Goal: Task Accomplishment & Management: Manage account settings

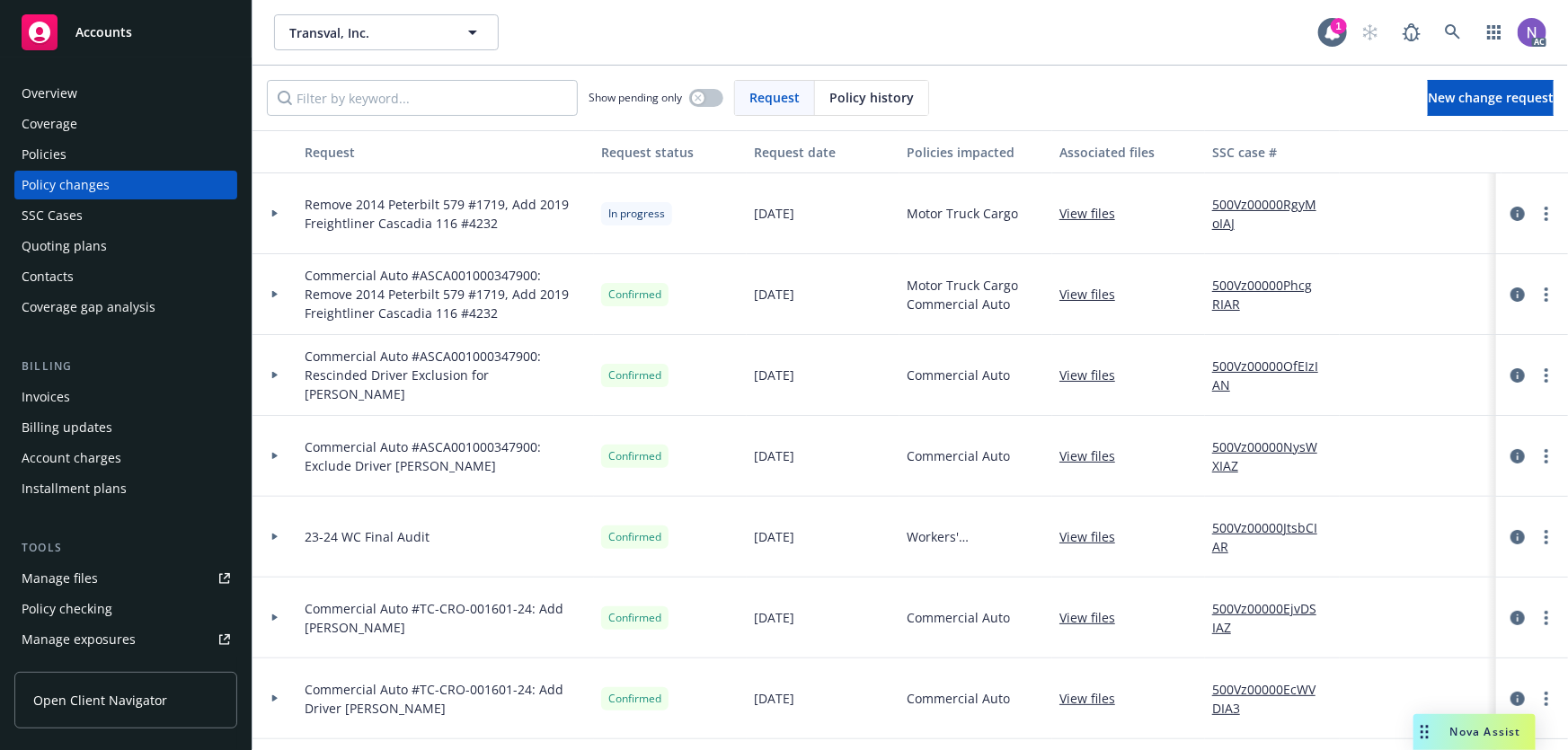
click at [150, 144] on div "Policies" at bounding box center [125, 154] width 208 height 28
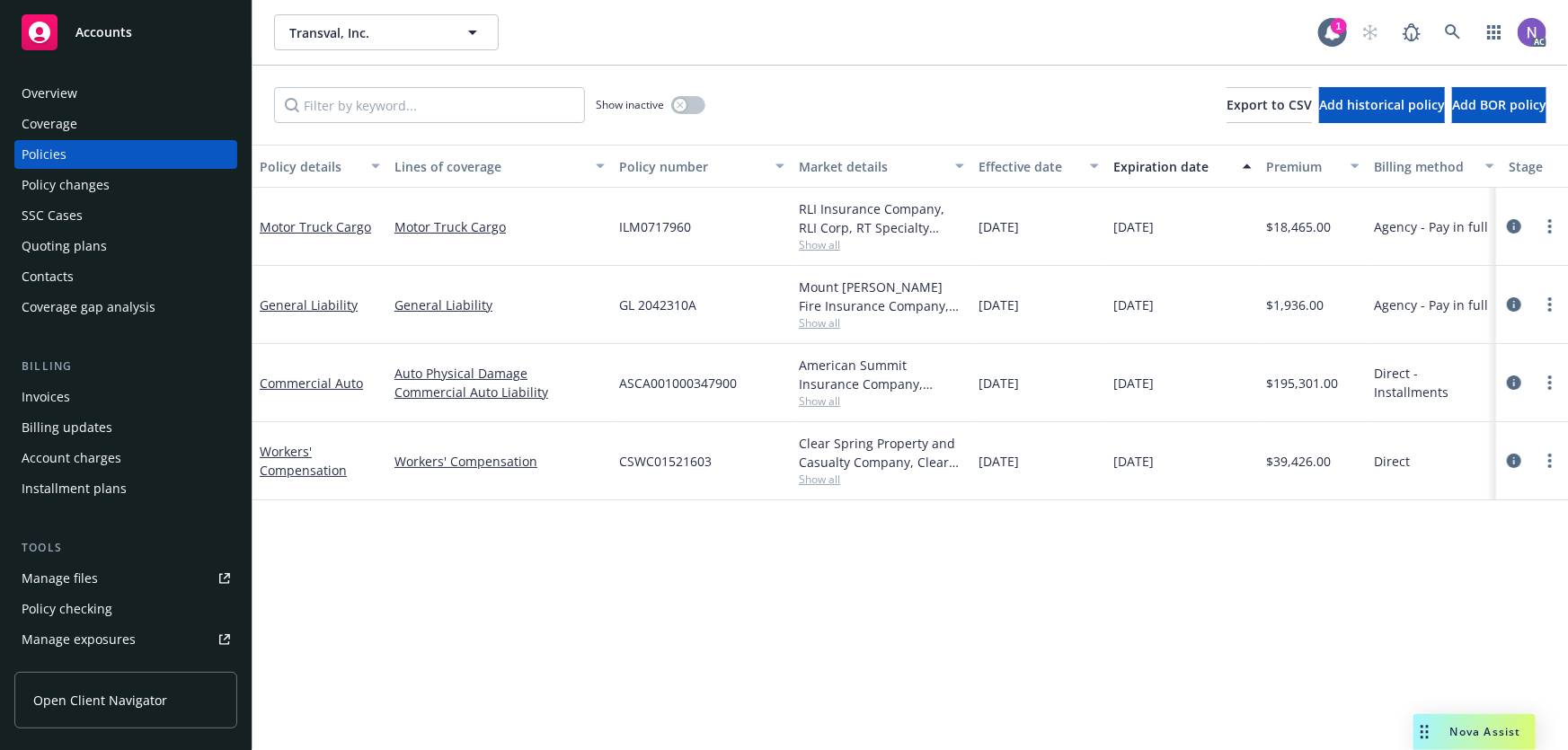
click at [165, 188] on div "Policy changes" at bounding box center [125, 185] width 208 height 28
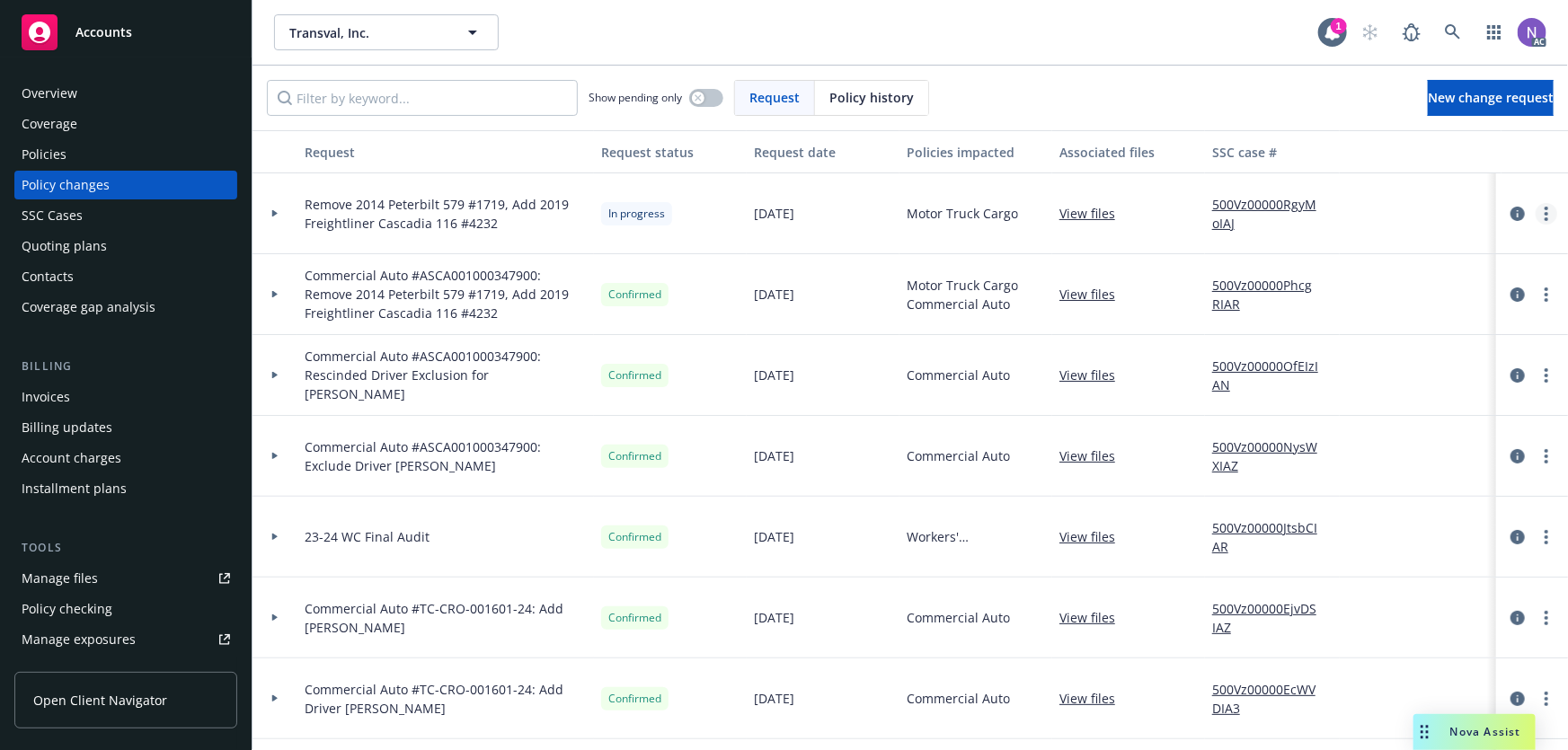
click at [1537, 210] on link "more" at bounding box center [1546, 214] width 21 height 21
click at [1368, 356] on link "Resume workflow" at bounding box center [1390, 357] width 309 height 36
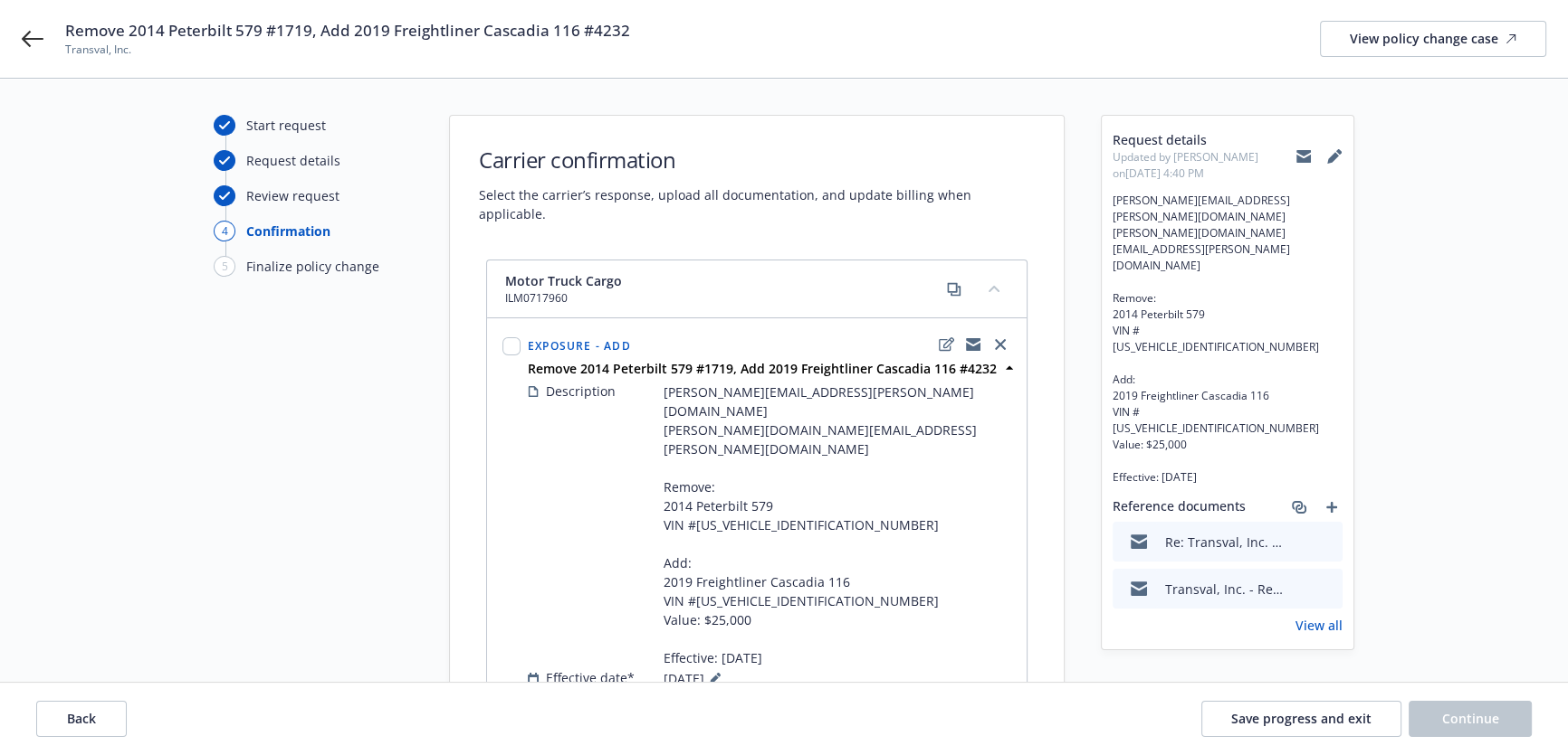
click at [699, 656] on div "Description [PERSON_NAME][EMAIL_ADDRESS][PERSON_NAME][DOMAIN_NAME] [PERSON_NAME…" at bounding box center [769, 547] width 491 height 337
click at [696, 693] on span "ILM0717960" at bounding box center [699, 702] width 73 height 19
copy span "ILM0717960"
